Goal: Task Accomplishment & Management: Use online tool/utility

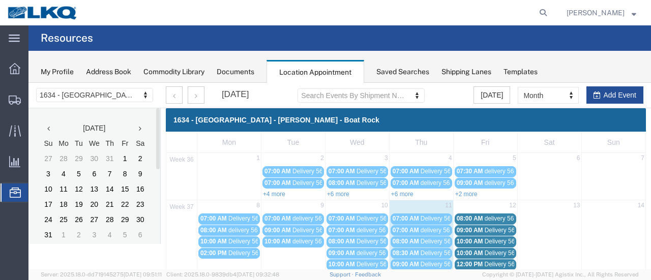
scroll to position [102, 0]
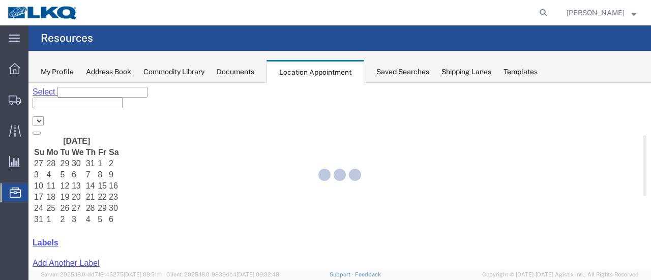
select select "28712"
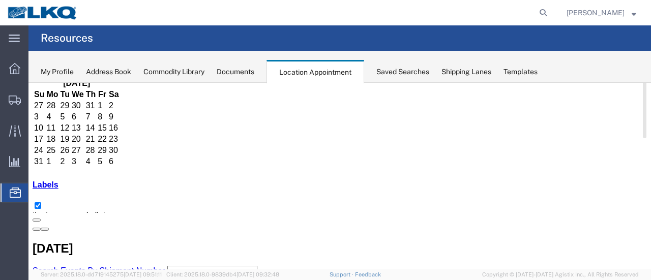
scroll to position [102, 0]
